Goal: Task Accomplishment & Management: Manage account settings

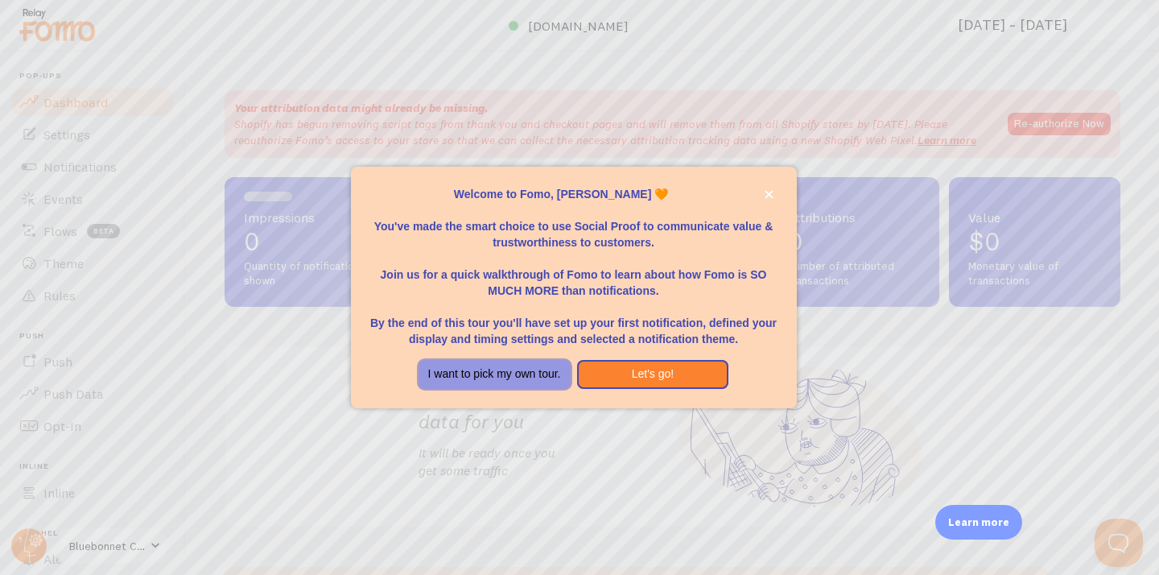
click at [532, 377] on button "I want to pick my own tour." at bounding box center [495, 374] width 152 height 29
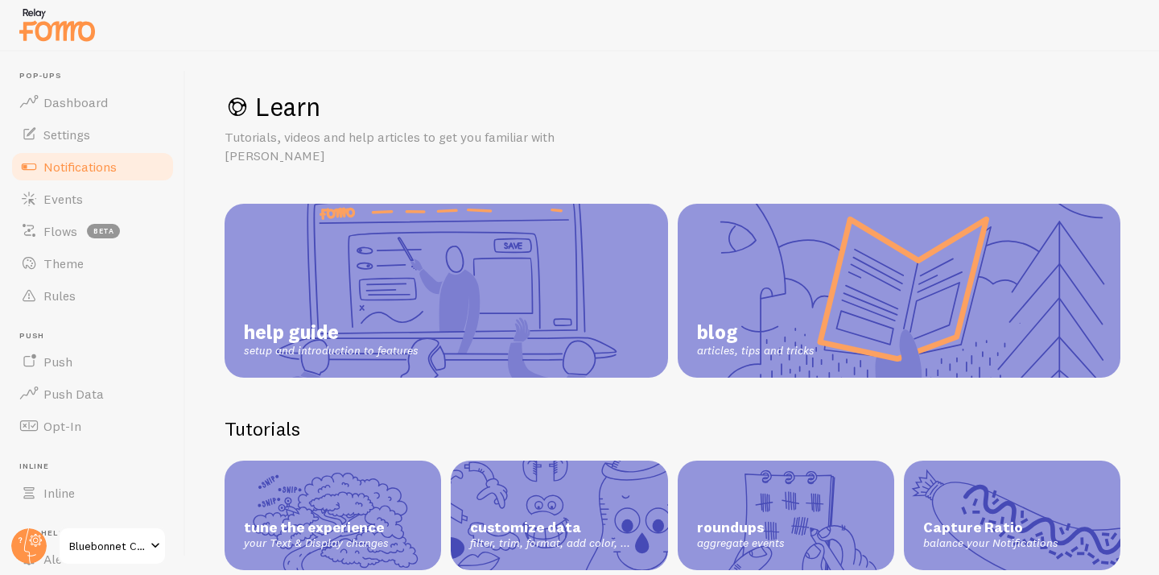
click at [86, 161] on span "Notifications" at bounding box center [79, 167] width 73 height 16
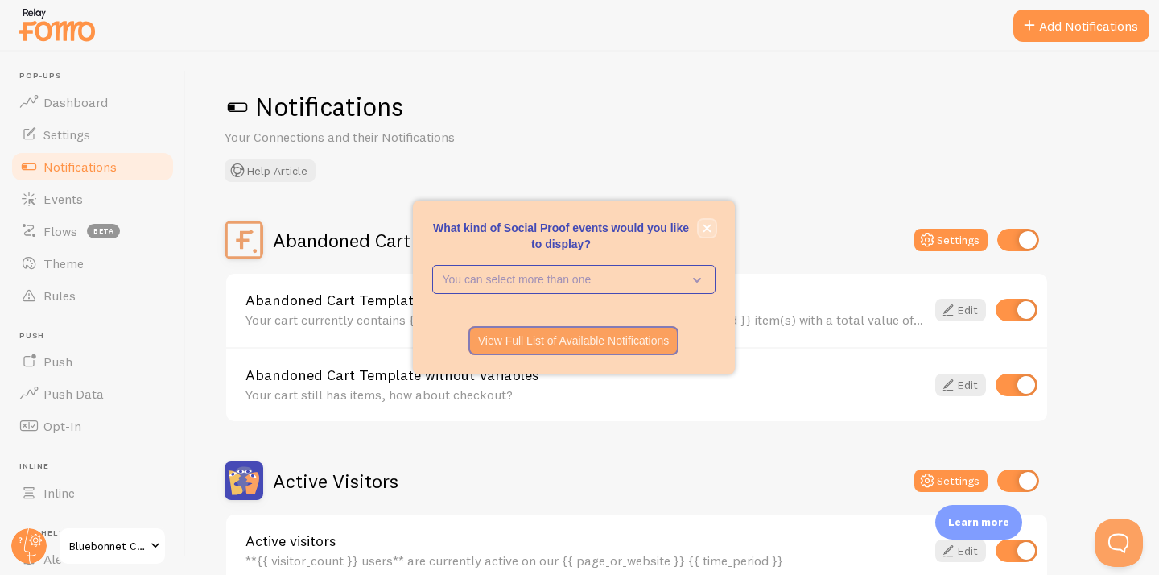
click at [707, 230] on icon "close," at bounding box center [707, 228] width 9 height 9
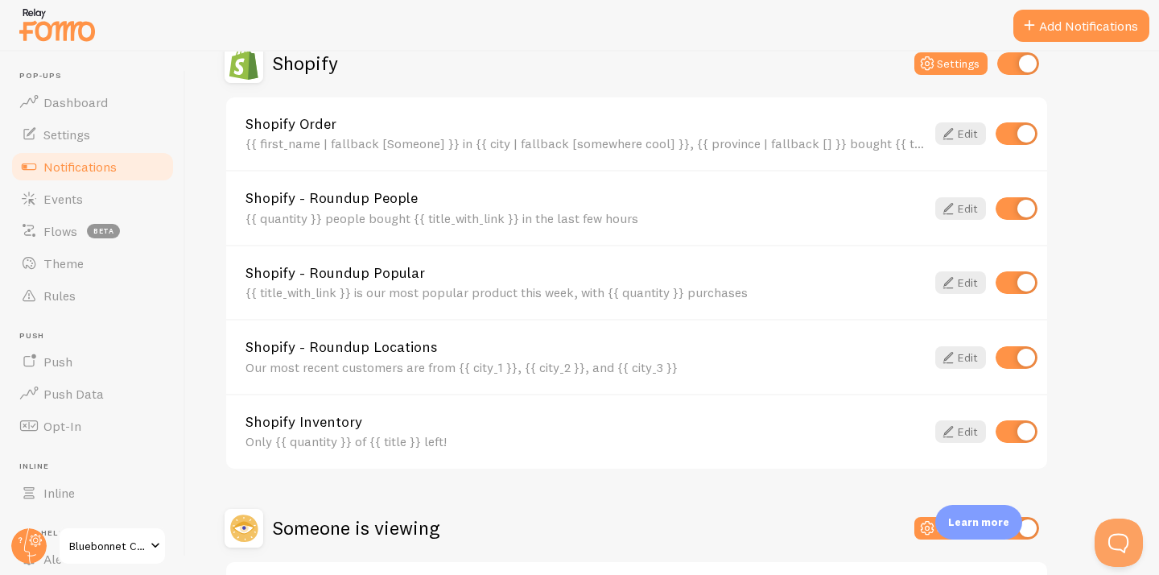
scroll to position [722, 0]
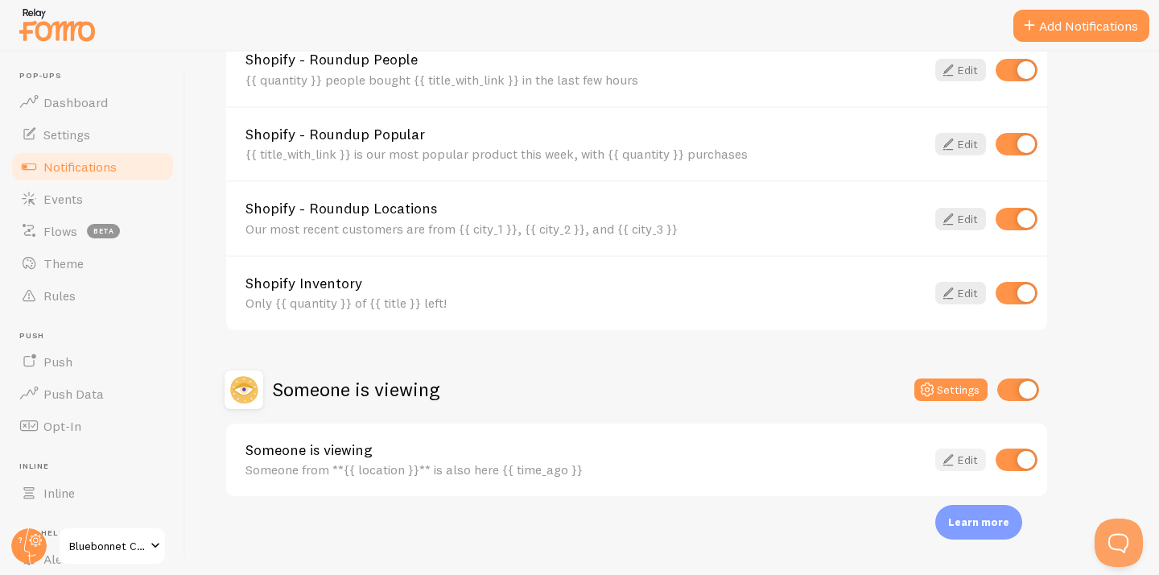
click at [956, 457] on icon at bounding box center [947, 459] width 19 height 19
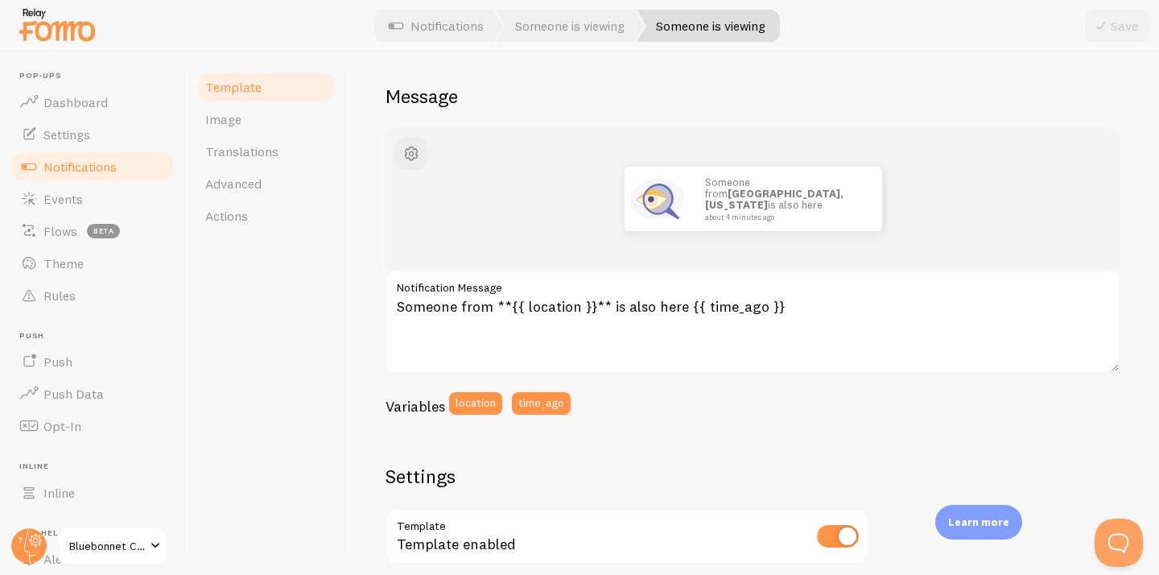
scroll to position [122, 0]
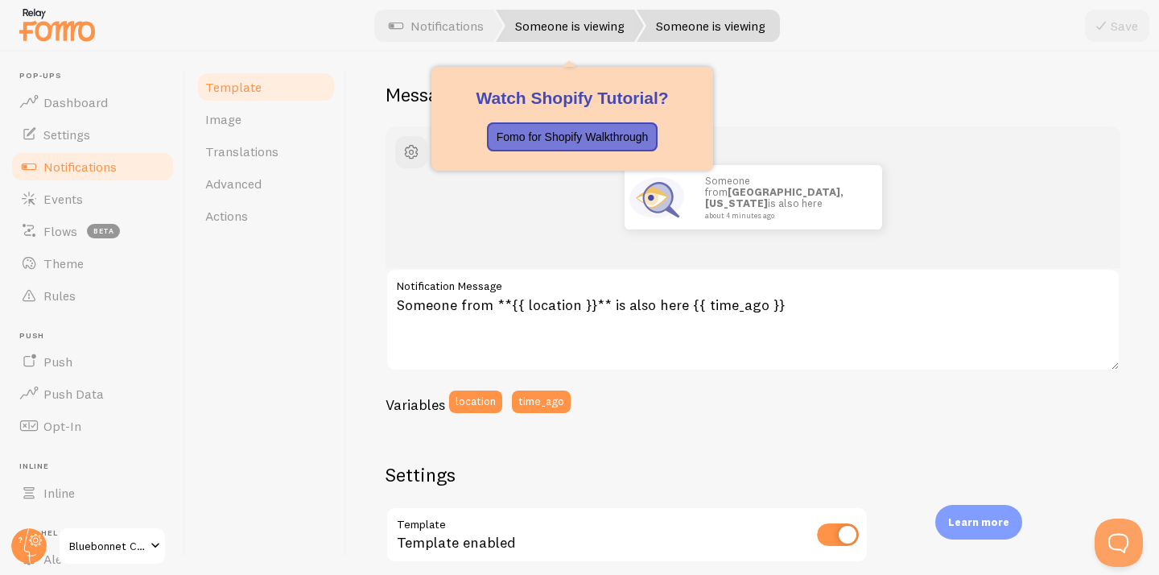
click at [559, 33] on link "Someone is viewing" at bounding box center [570, 26] width 148 height 32
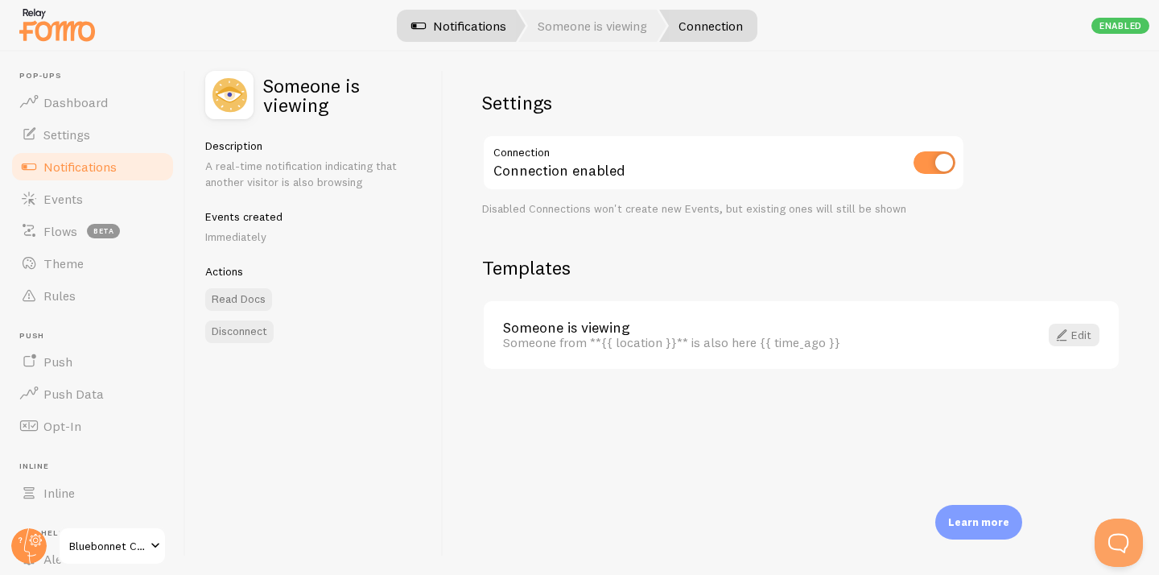
click at [460, 27] on link "Notifications" at bounding box center [459, 26] width 134 height 32
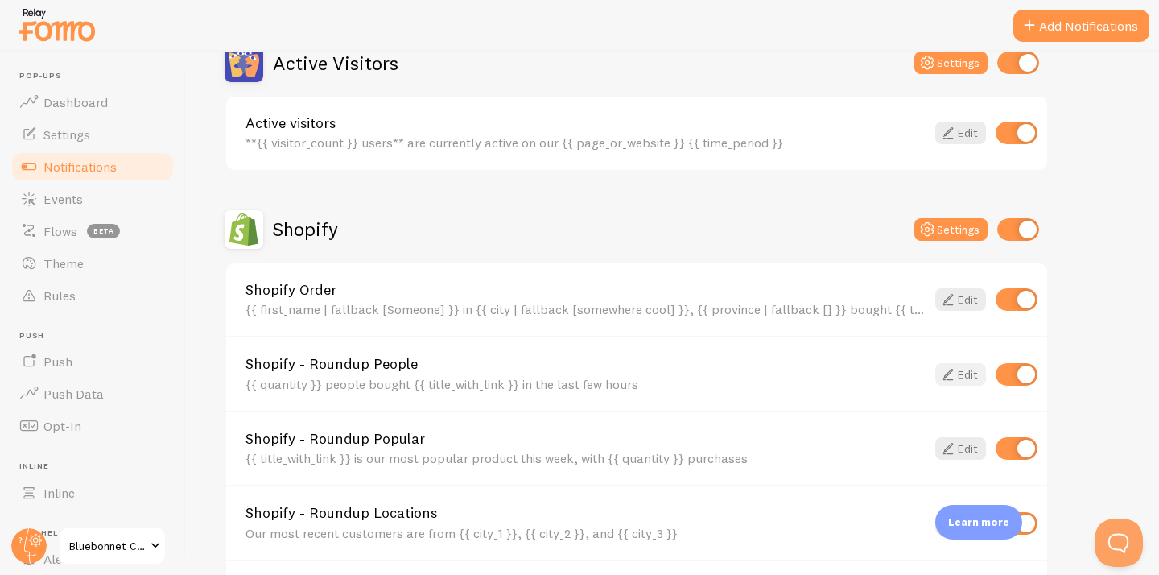
scroll to position [448, 0]
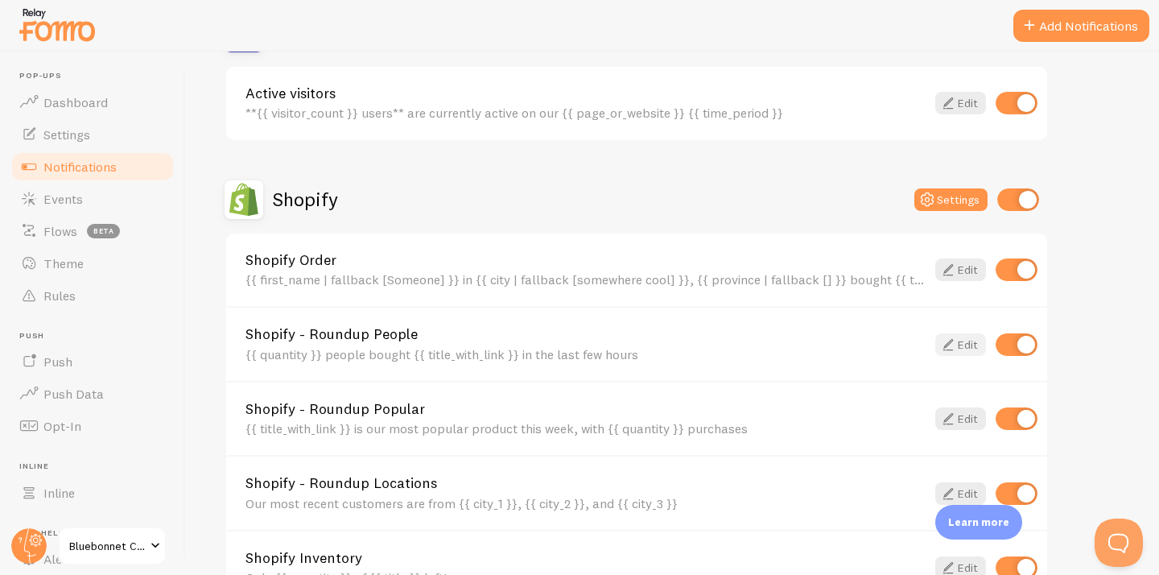
click at [968, 350] on link "Edit" at bounding box center [960, 344] width 51 height 23
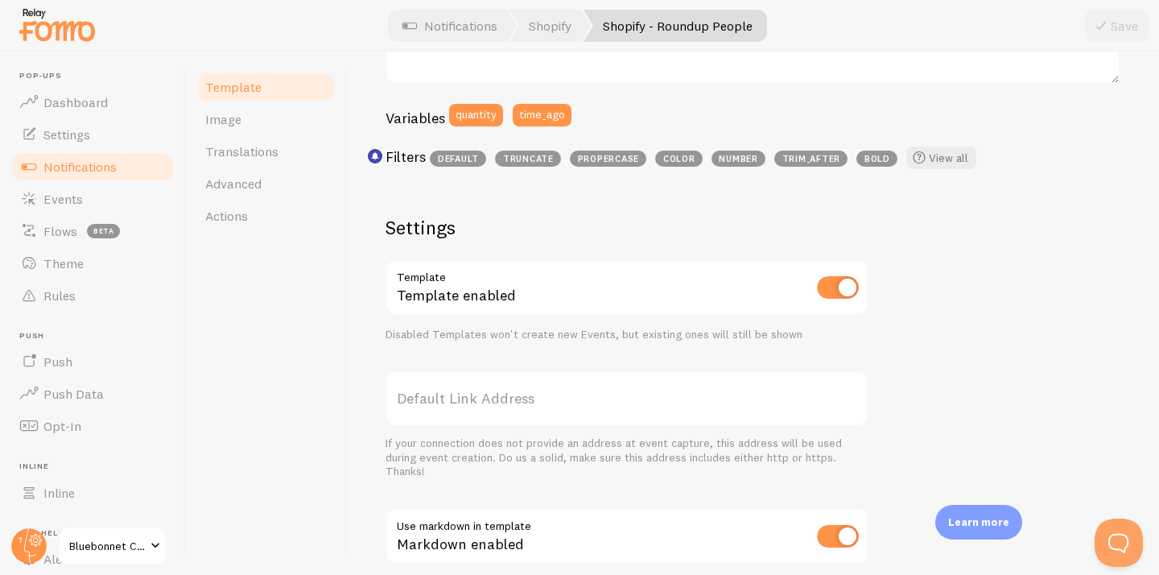
scroll to position [283, 0]
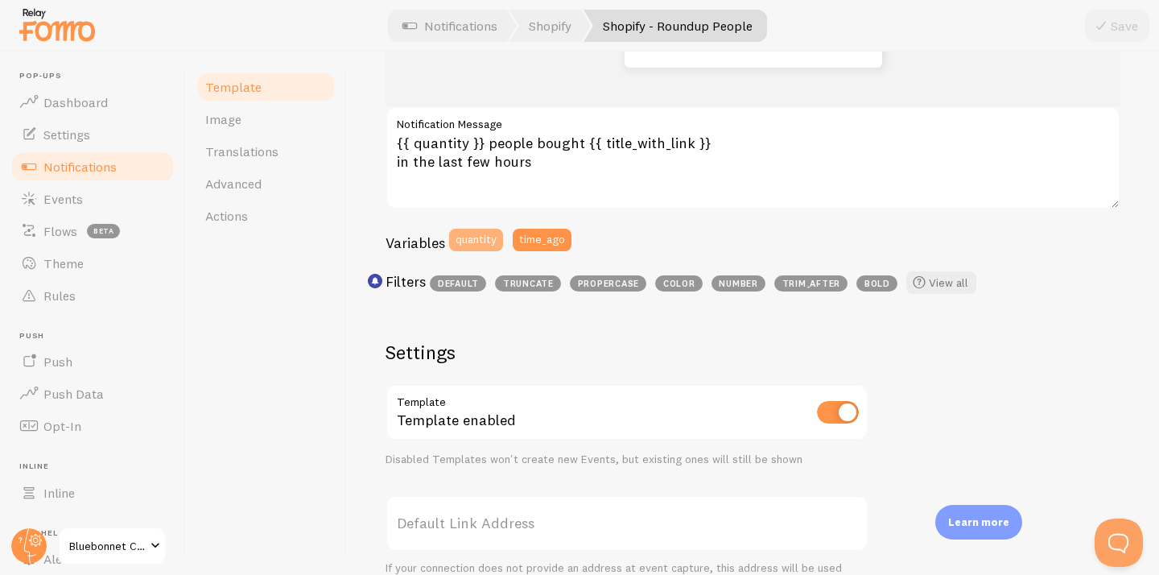
click at [472, 229] on button "quantity" at bounding box center [476, 240] width 54 height 23
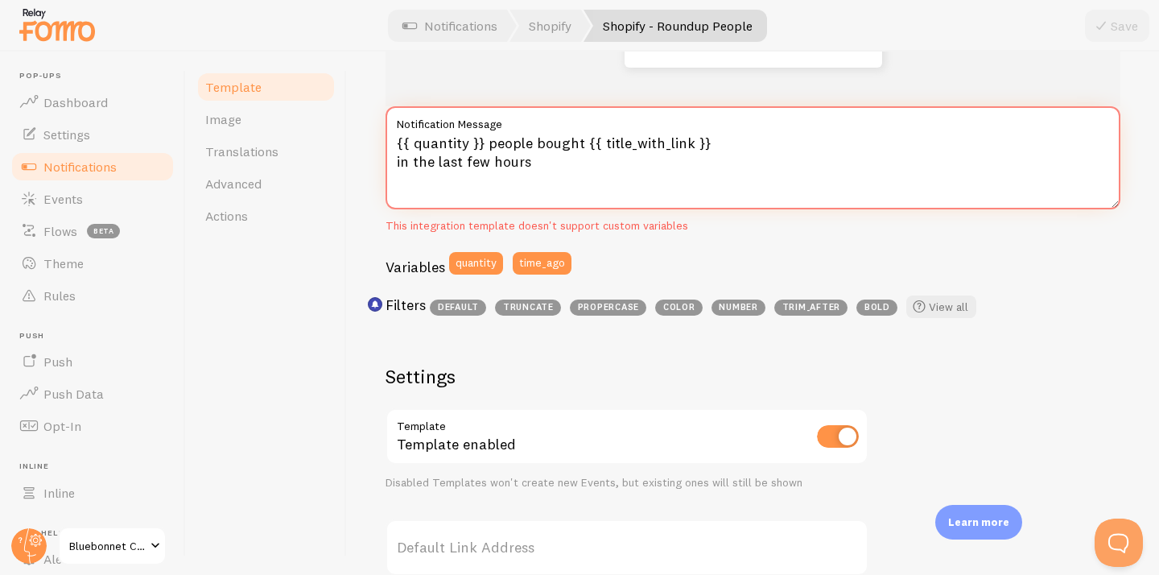
drag, startPoint x: 532, startPoint y: 166, endPoint x: 497, endPoint y: 165, distance: 35.4
click at [497, 166] on textarea "{{ quantity }} people bought {{ title_with_link }} in the last few hours" at bounding box center [753, 157] width 735 height 103
type textarea "{{ quantity }} people bought {{ title_with_link }} in the last 10 minutes"
click at [856, 275] on div "Variables quantity time_ago" at bounding box center [753, 269] width 735 height 34
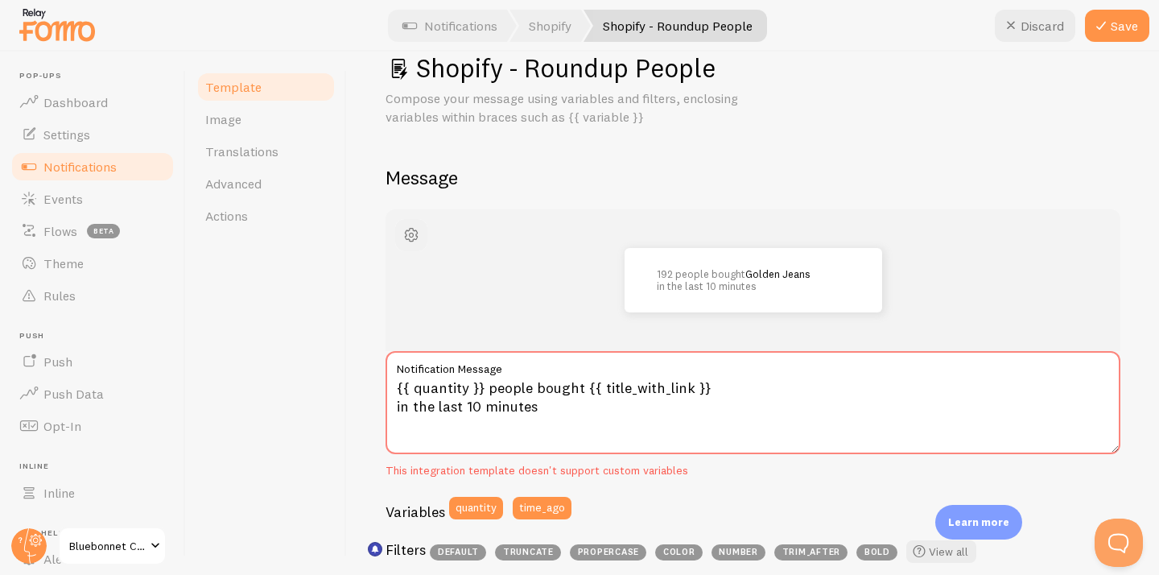
scroll to position [0, 0]
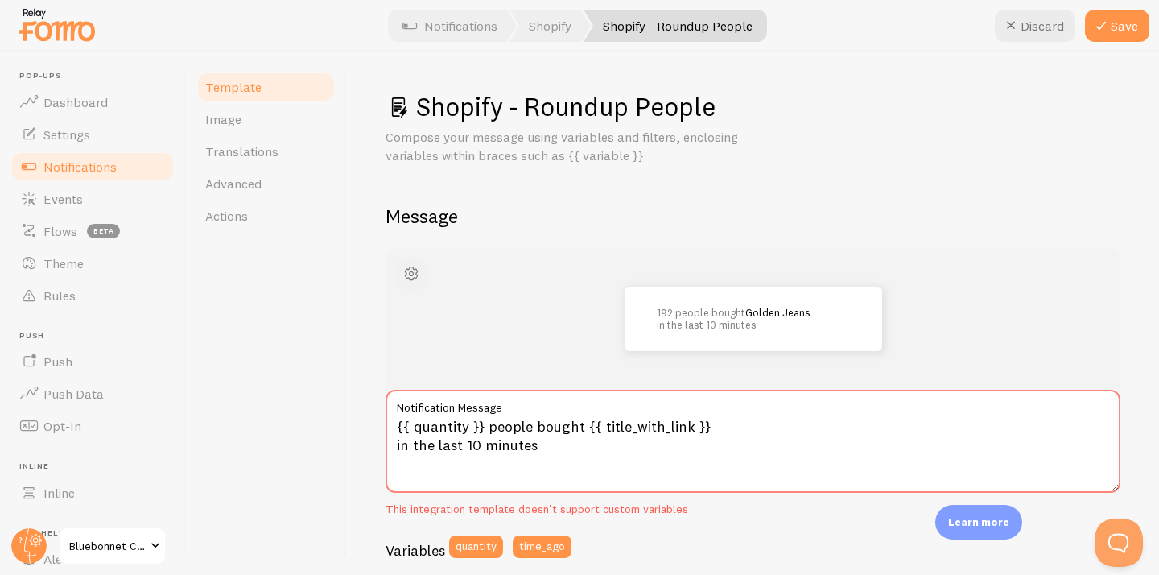
click at [408, 276] on span "button" at bounding box center [411, 273] width 19 height 19
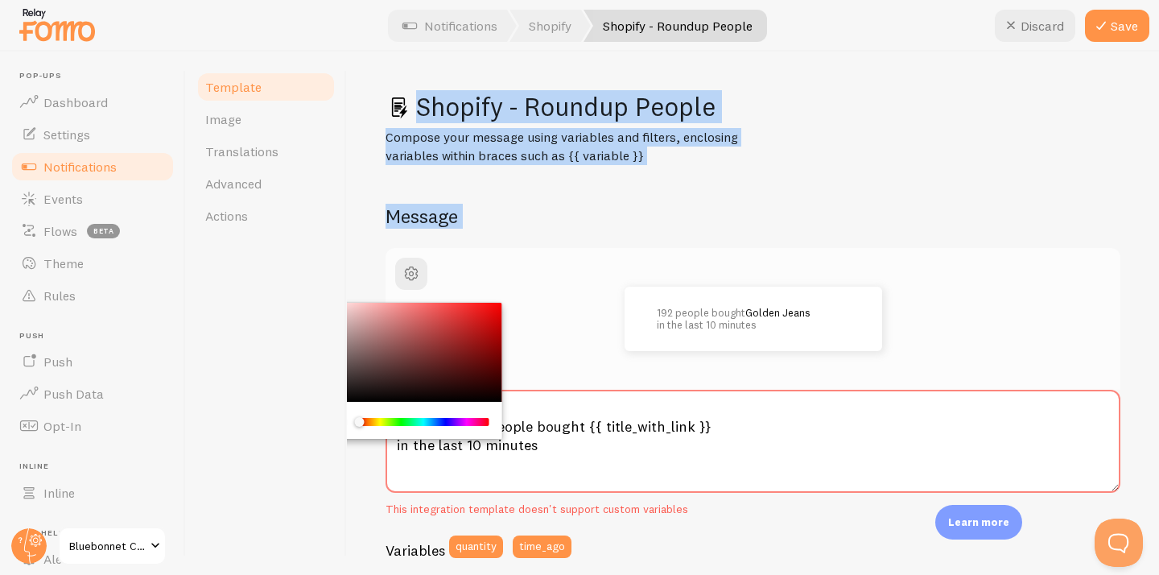
drag, startPoint x: 410, startPoint y: 340, endPoint x: 320, endPoint y: 303, distance: 98.2
click at [320, 303] on div "Template Image Translations Advanced Actions Shopify - Roundup People Compose y…" at bounding box center [672, 313] width 973 height 523
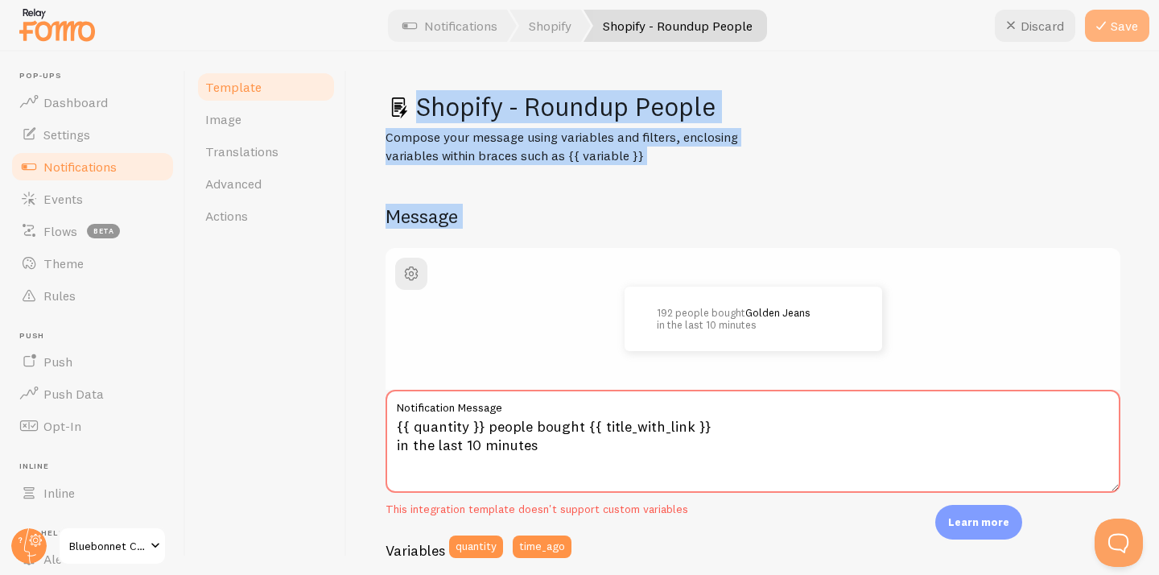
click at [1113, 30] on button "Save" at bounding box center [1117, 26] width 64 height 32
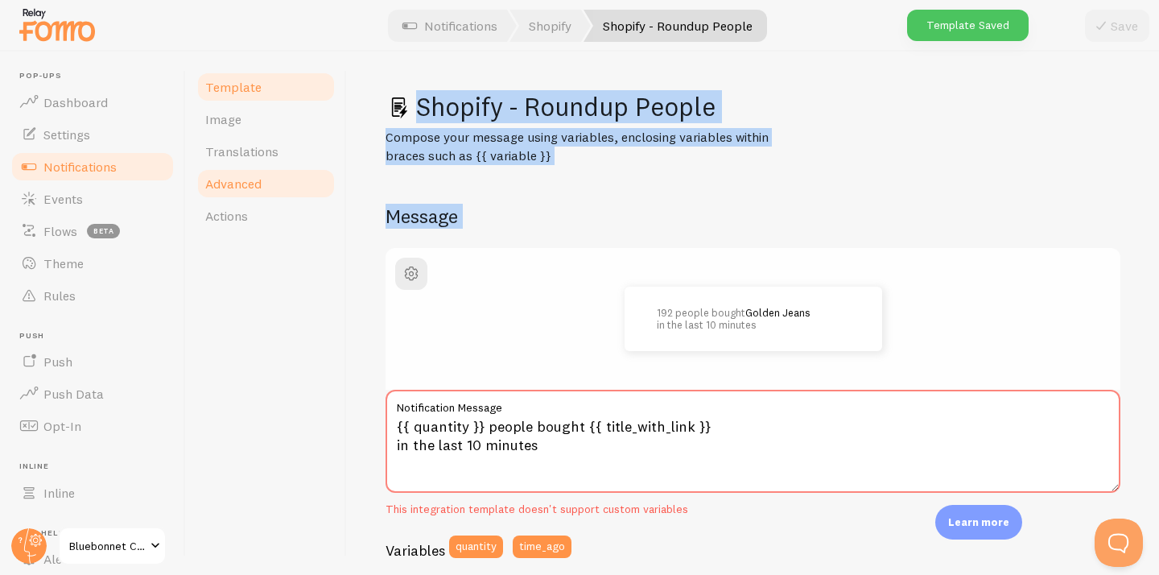
click at [207, 184] on span "Advanced" at bounding box center [233, 183] width 56 height 16
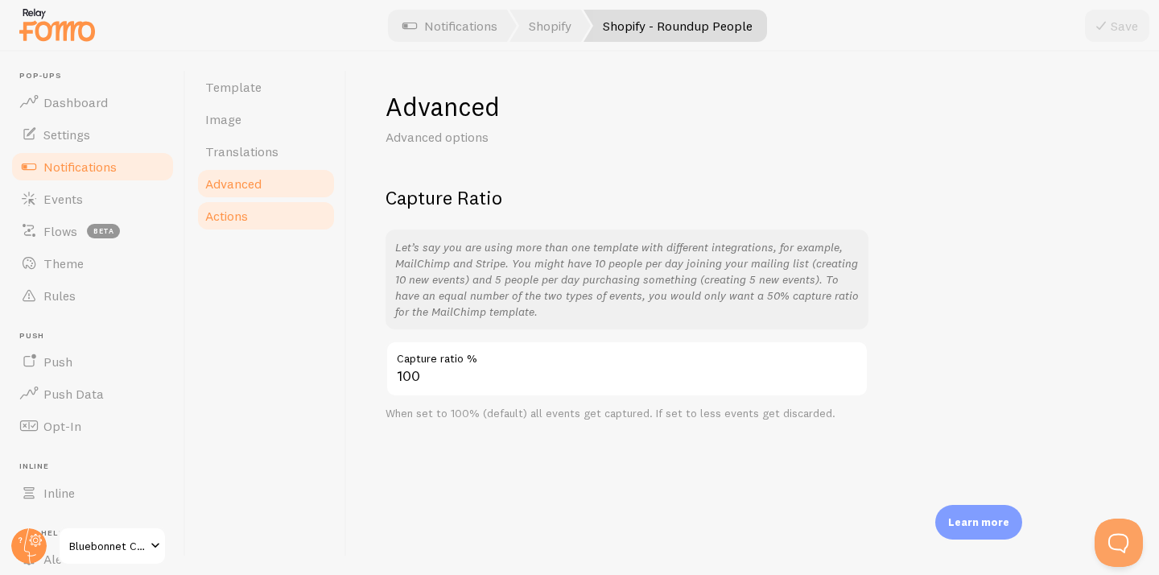
click at [218, 207] on link "Actions" at bounding box center [266, 216] width 141 height 32
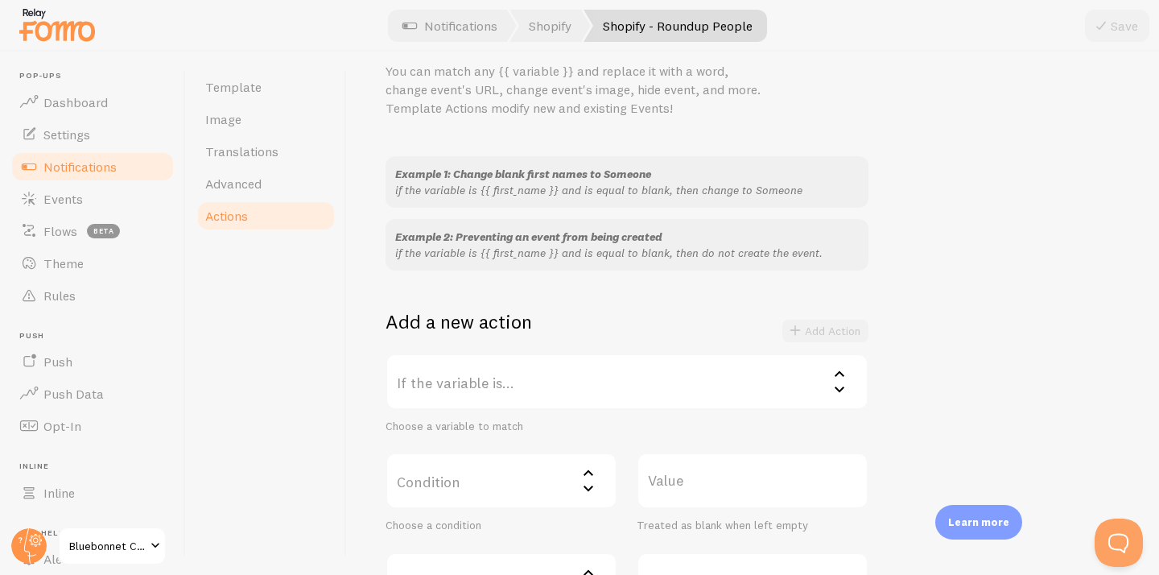
scroll to position [67, 0]
click at [47, 167] on span "Notifications" at bounding box center [79, 167] width 73 height 16
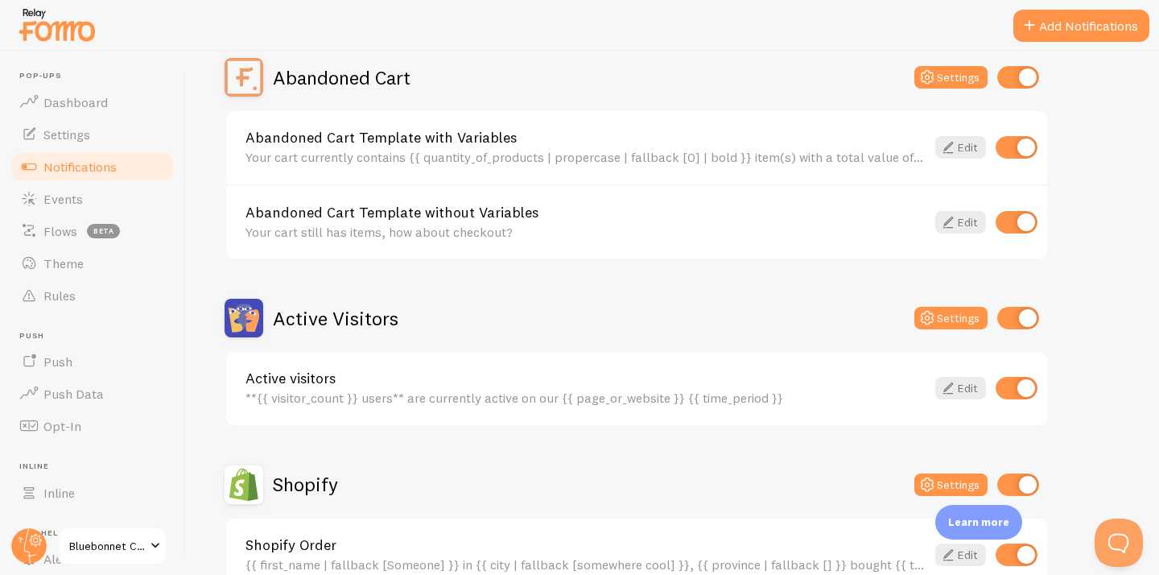
scroll to position [145, 0]
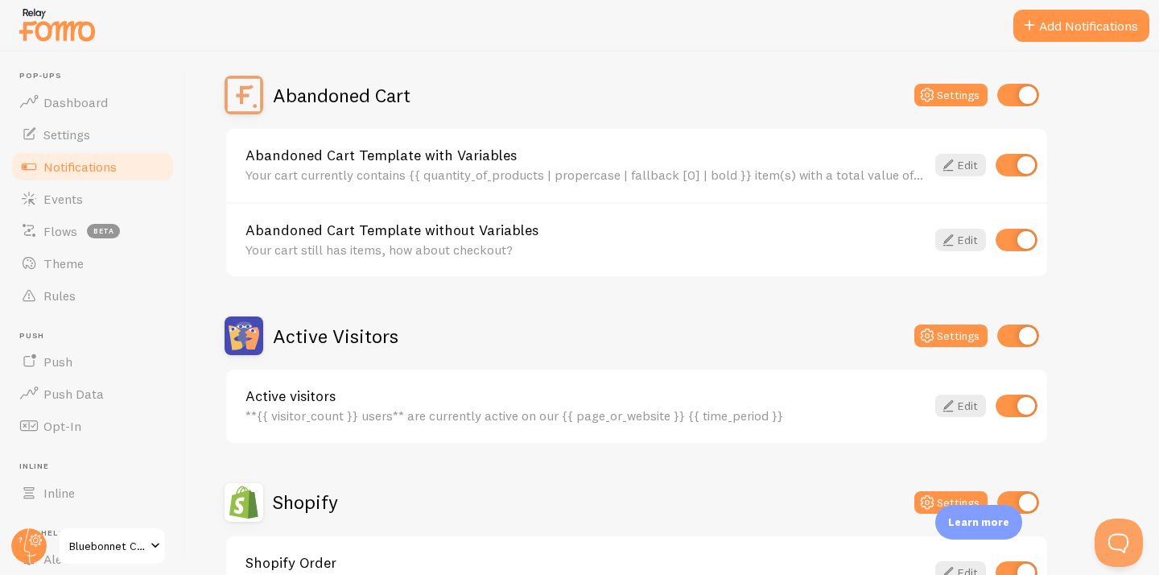
click at [1026, 98] on input "checkbox" at bounding box center [1018, 95] width 42 height 23
checkbox input "false"
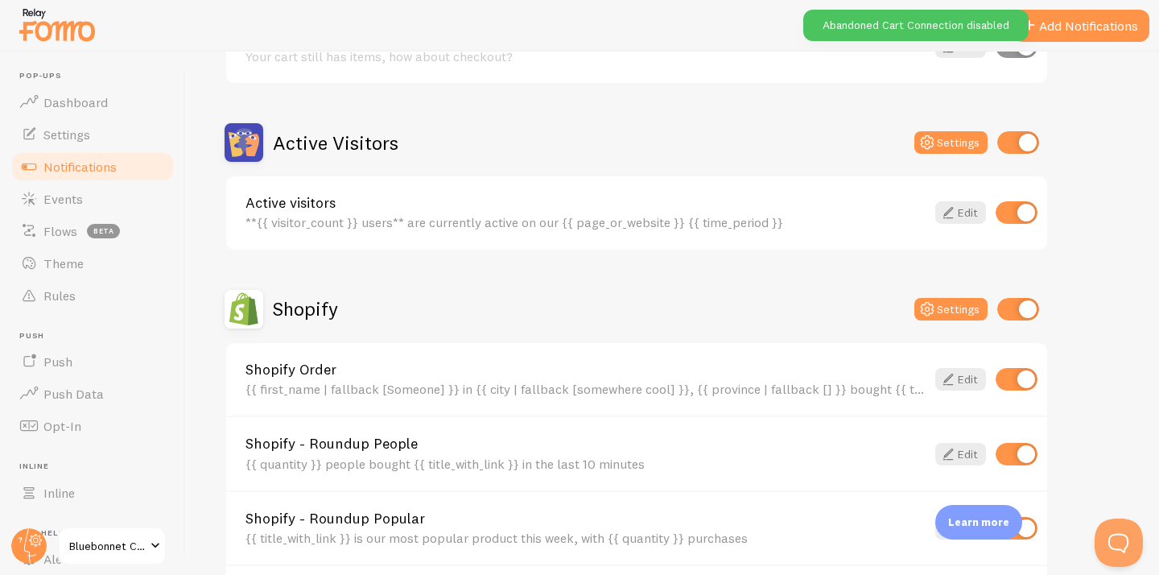
scroll to position [334, 0]
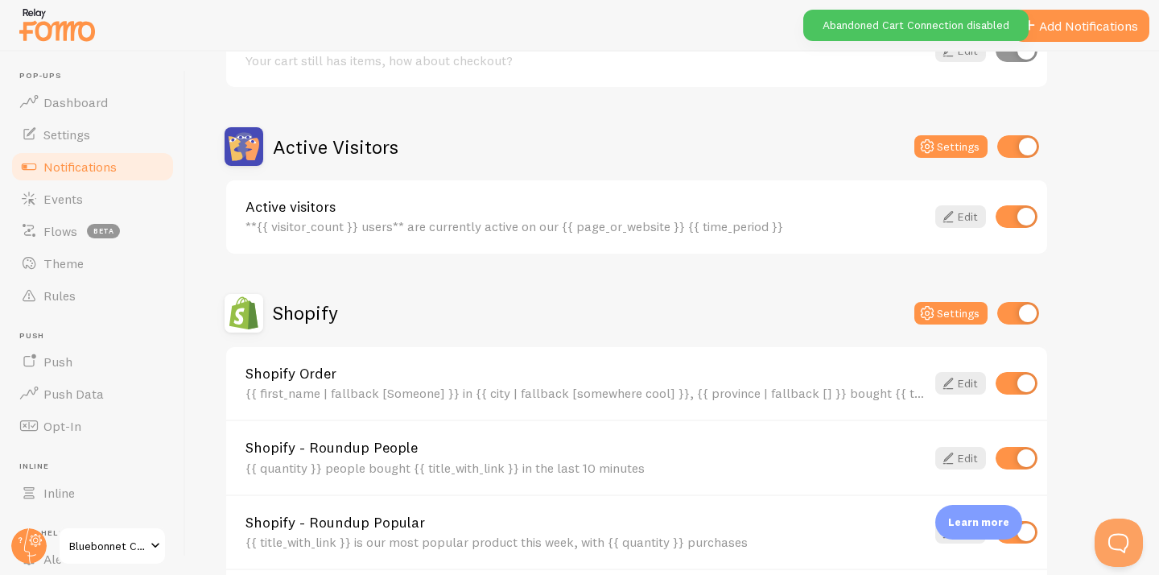
click at [1027, 141] on input "checkbox" at bounding box center [1018, 146] width 42 height 23
checkbox input "false"
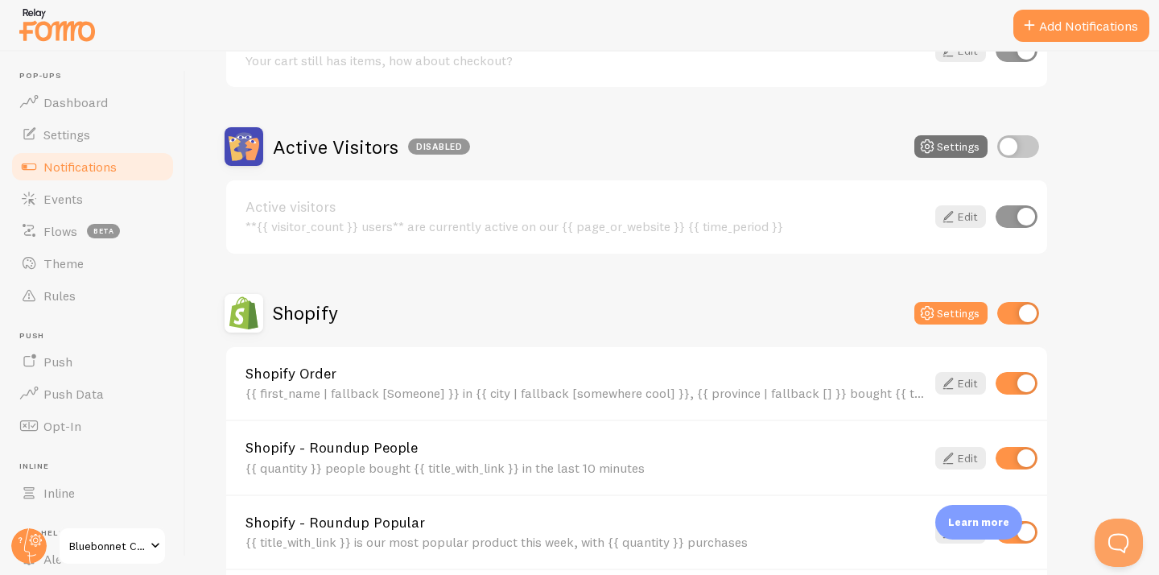
scroll to position [406, 0]
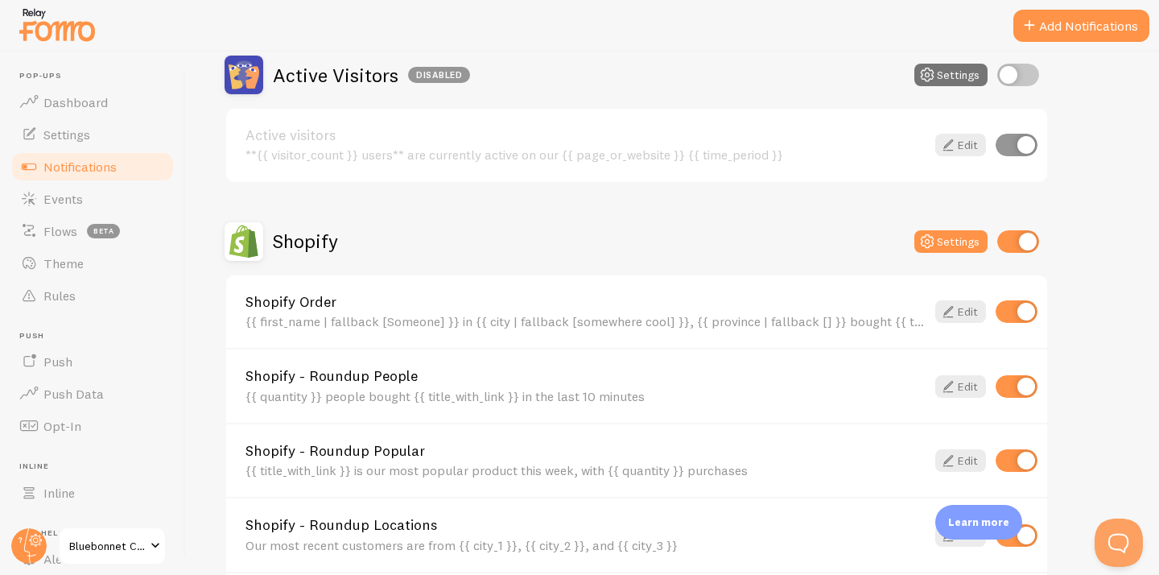
click at [1017, 308] on input "checkbox" at bounding box center [1017, 311] width 42 height 23
checkbox input "false"
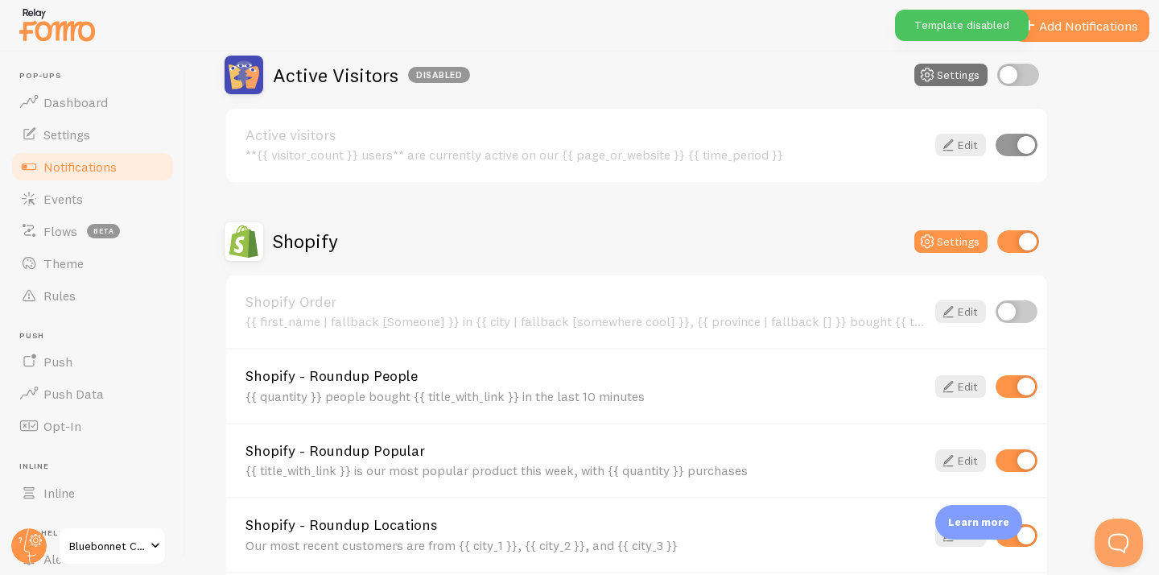
click at [1023, 457] on input "checkbox" at bounding box center [1017, 460] width 42 height 23
checkbox input "false"
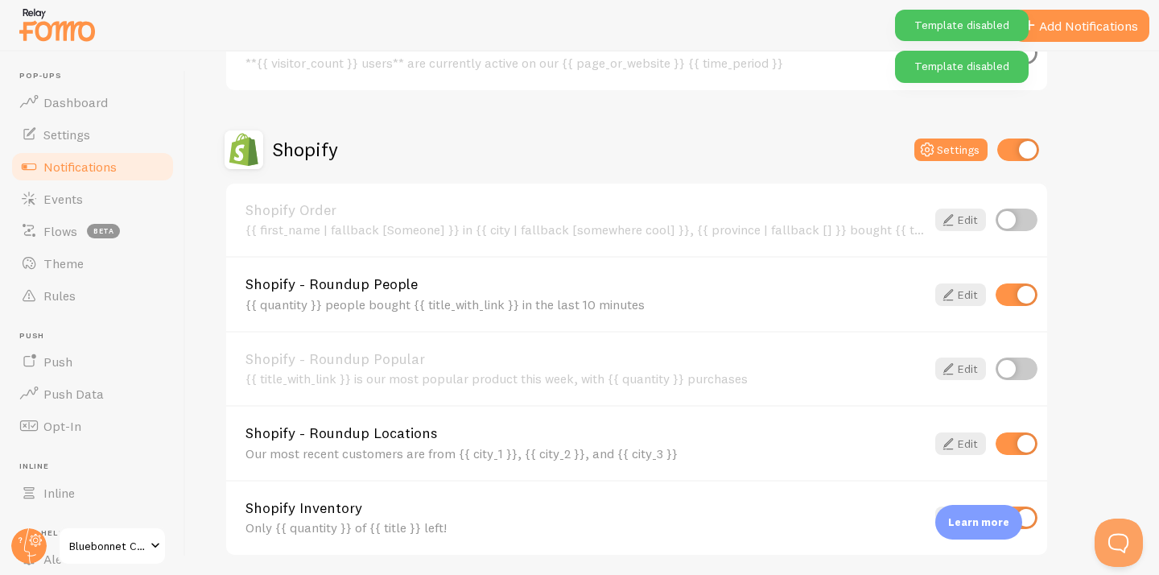
scroll to position [498, 0]
click at [1021, 457] on div "Shopify - Roundup Locations Our most recent customers are from {{ city_1 }}, {{…" at bounding box center [636, 441] width 821 height 75
click at [1021, 443] on input "checkbox" at bounding box center [1017, 442] width 42 height 23
checkbox input "false"
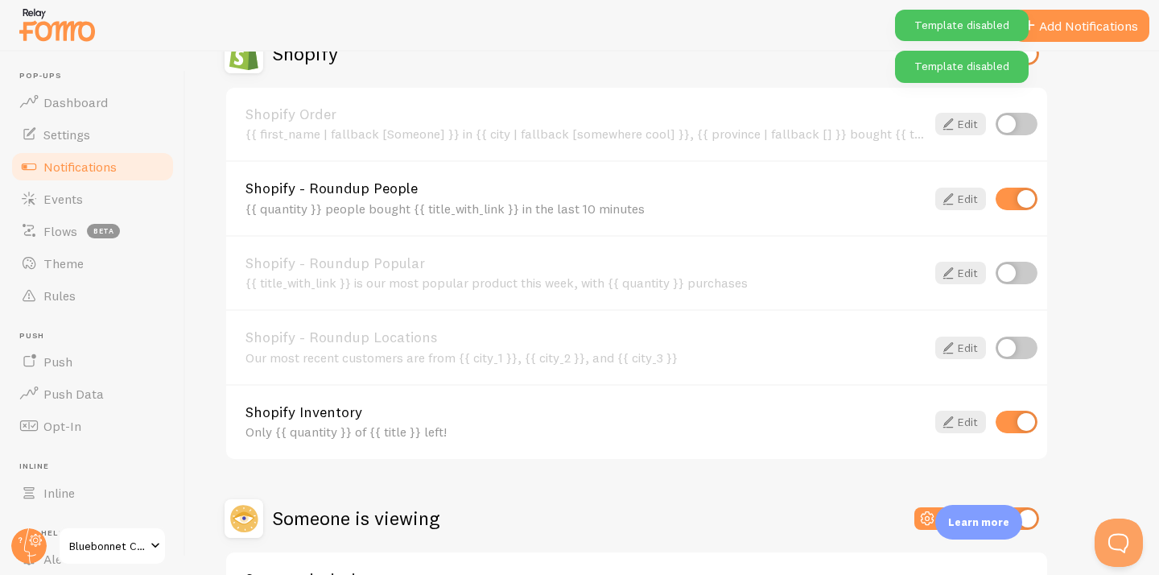
click at [1020, 413] on input "checkbox" at bounding box center [1017, 421] width 42 height 23
checkbox input "false"
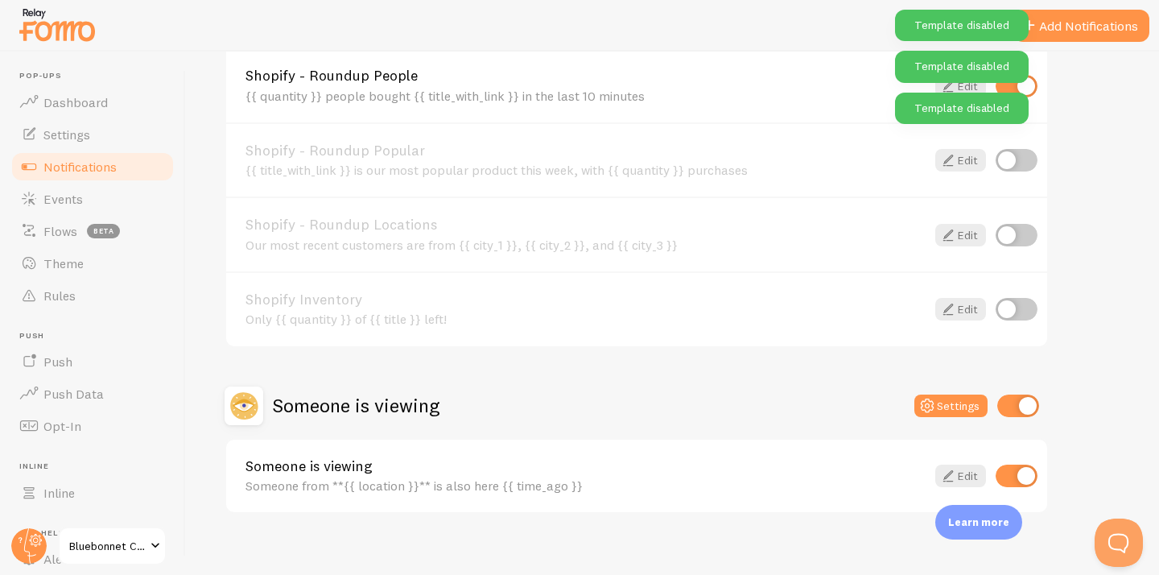
scroll to position [722, 0]
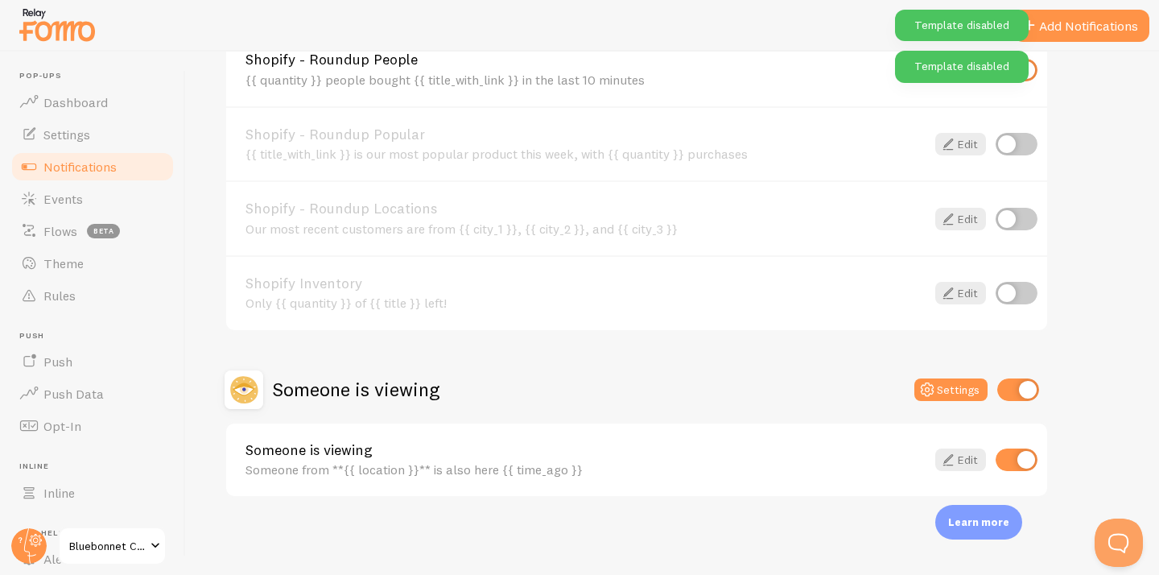
click at [1026, 398] on input "checkbox" at bounding box center [1018, 389] width 42 height 23
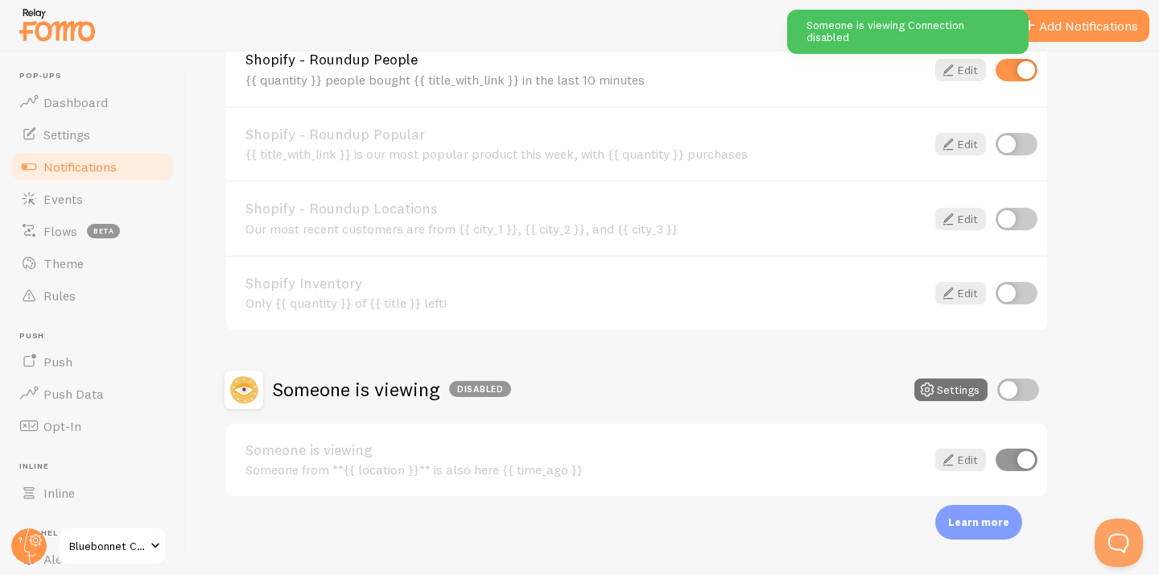
click at [1017, 397] on input "checkbox" at bounding box center [1018, 389] width 42 height 23
checkbox input "true"
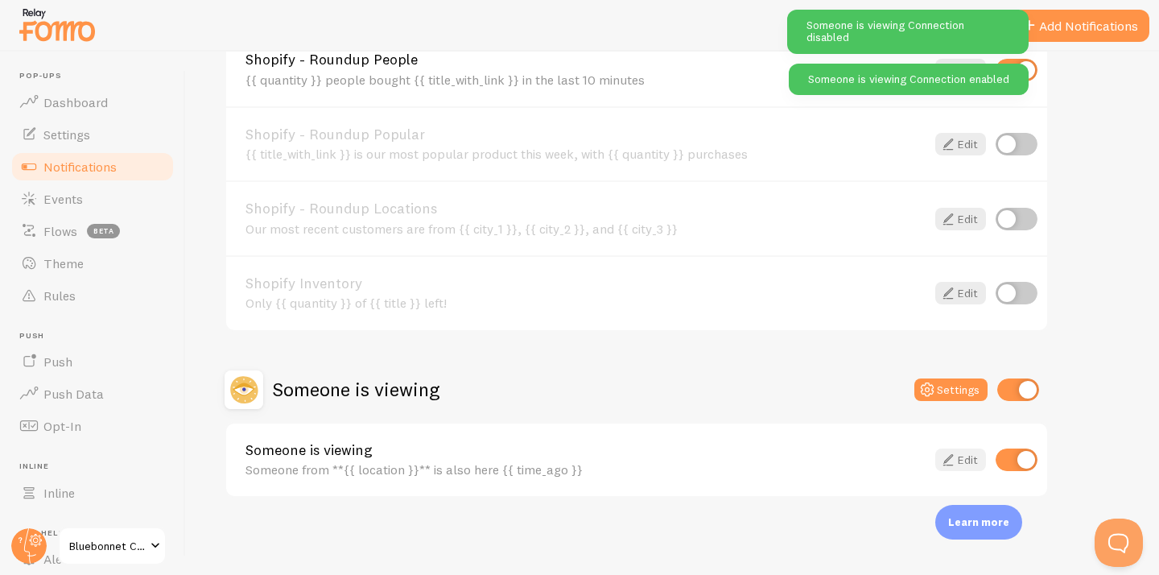
click at [964, 452] on link "Edit" at bounding box center [960, 459] width 51 height 23
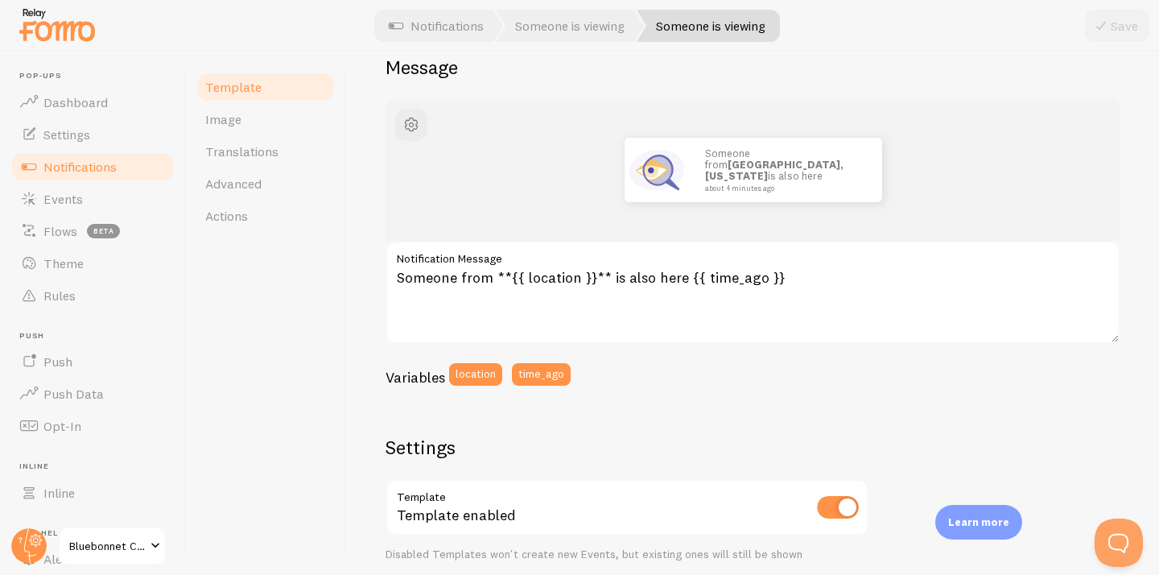
scroll to position [31, 0]
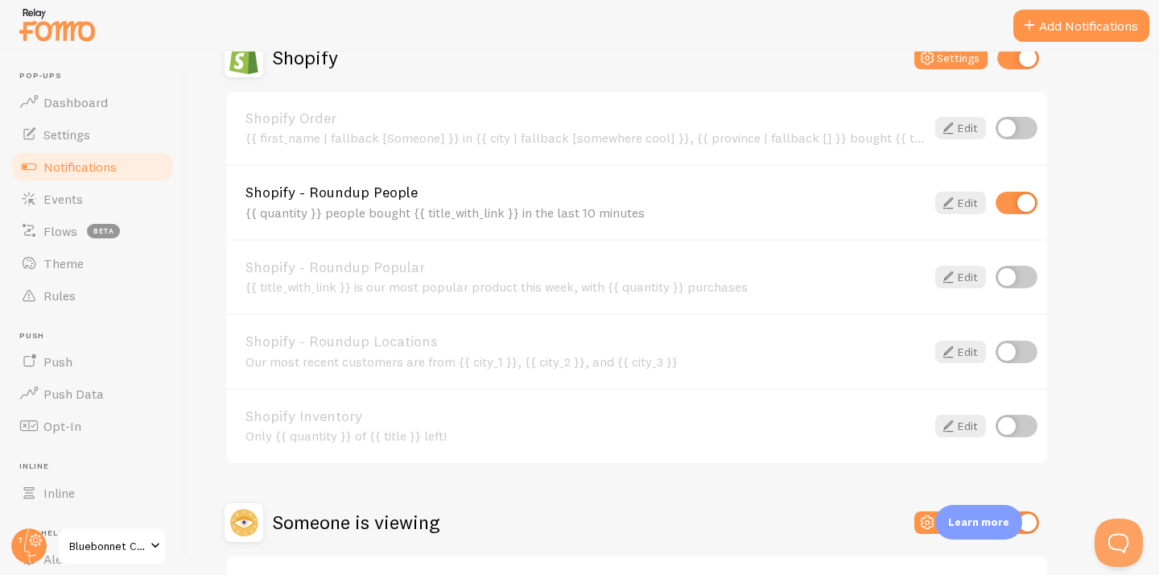
scroll to position [487, 0]
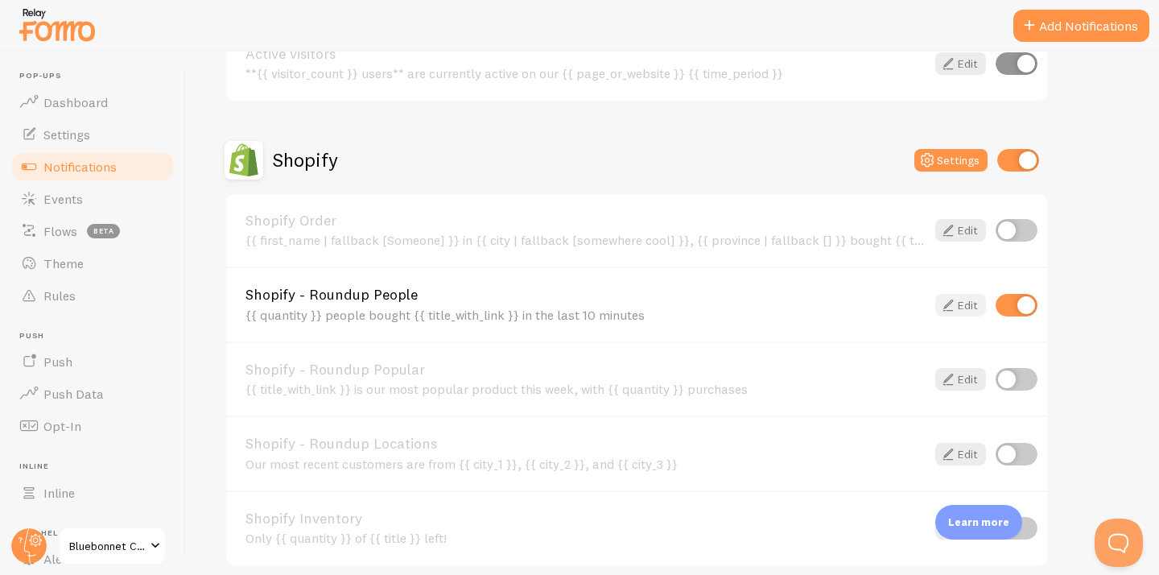
click at [976, 311] on link "Edit" at bounding box center [960, 305] width 51 height 23
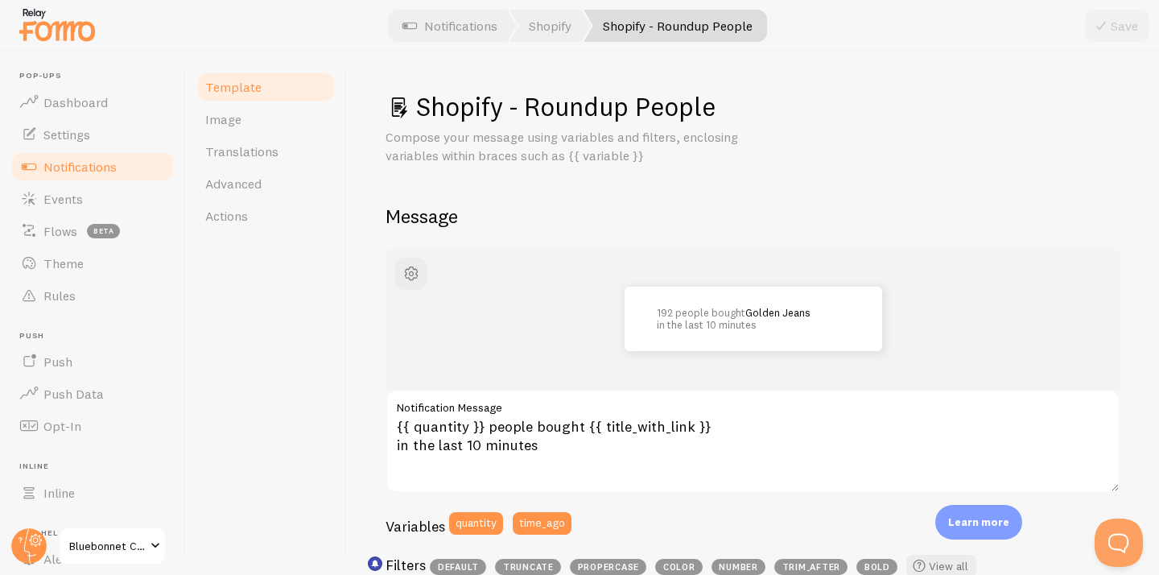
click at [126, 163] on link "Notifications" at bounding box center [93, 167] width 166 height 32
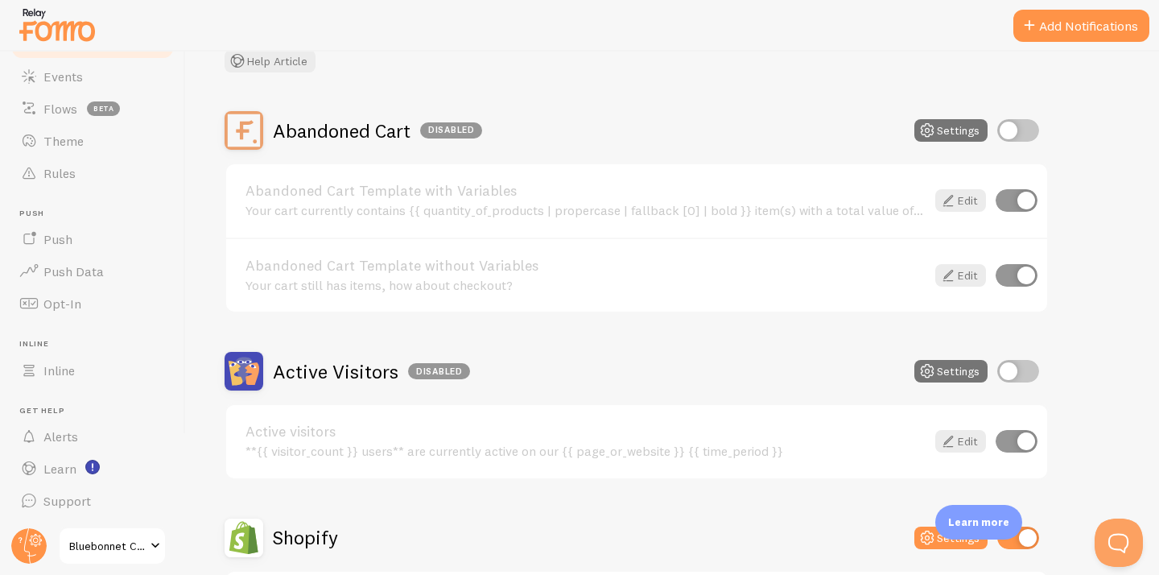
scroll to position [111, 0]
